Goal: Information Seeking & Learning: Find specific fact

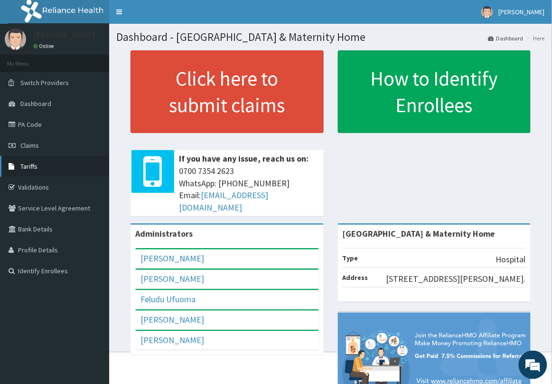
click at [43, 164] on link "Tariffs" at bounding box center [54, 166] width 109 height 21
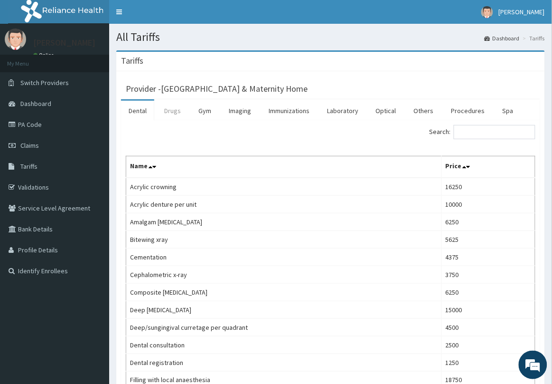
click at [169, 110] on link "Drugs" at bounding box center [173, 111] width 32 height 20
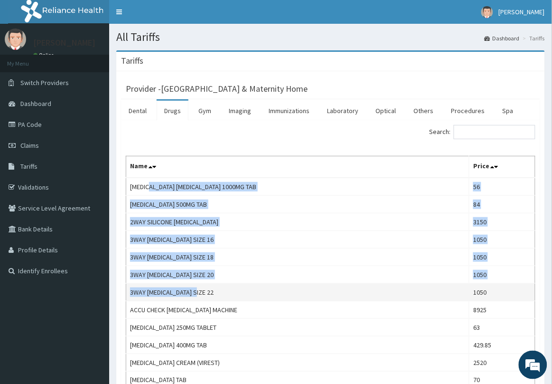
drag, startPoint x: 148, startPoint y: 191, endPoint x: 296, endPoint y: 288, distance: 177.0
click at [296, 288] on td "3WAY CATHETER SIZE 22" at bounding box center [297, 292] width 343 height 18
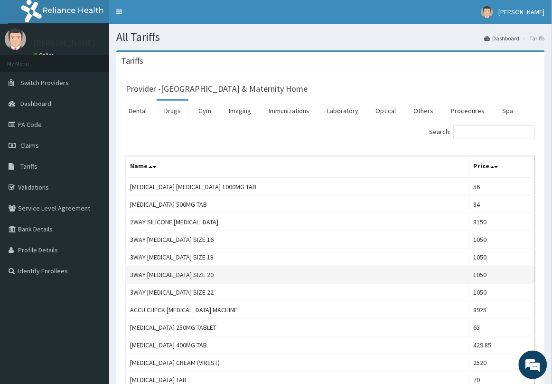
drag, startPoint x: 296, startPoint y: 288, endPoint x: 288, endPoint y: 281, distance: 10.8
click at [293, 285] on td "3WAY CATHETER SIZE 22" at bounding box center [297, 292] width 343 height 18
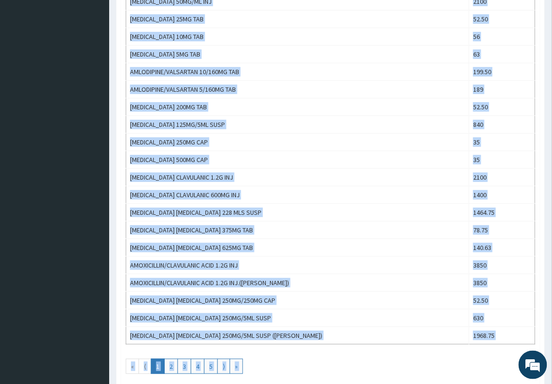
scroll to position [784, 0]
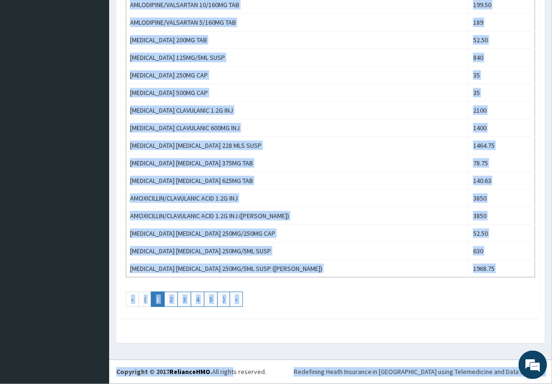
drag, startPoint x: 132, startPoint y: 214, endPoint x: 229, endPoint y: 383, distance: 195.1
click at [213, 299] on link "5" at bounding box center [211, 299] width 14 height 15
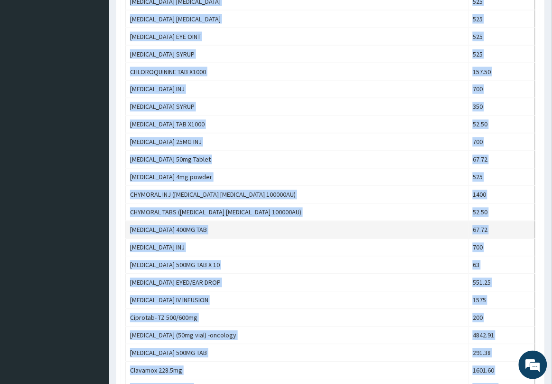
scroll to position [297, 0]
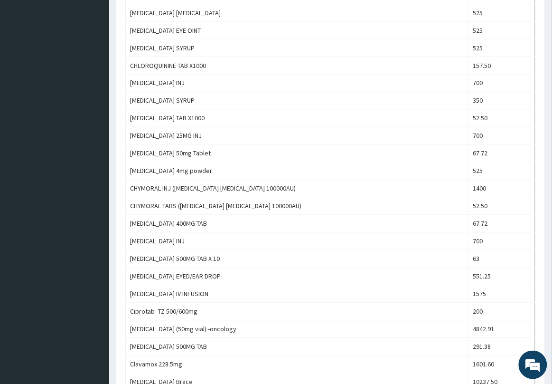
click at [91, 227] on aside "Tachere Urhroro Online My Menu Switch Providers Dashboard PA Code Claims Tariff…" at bounding box center [54, 284] width 109 height 1163
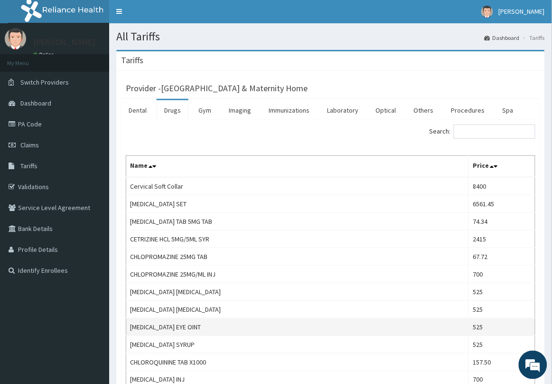
scroll to position [0, 0]
